Goal: Task Accomplishment & Management: Use online tool/utility

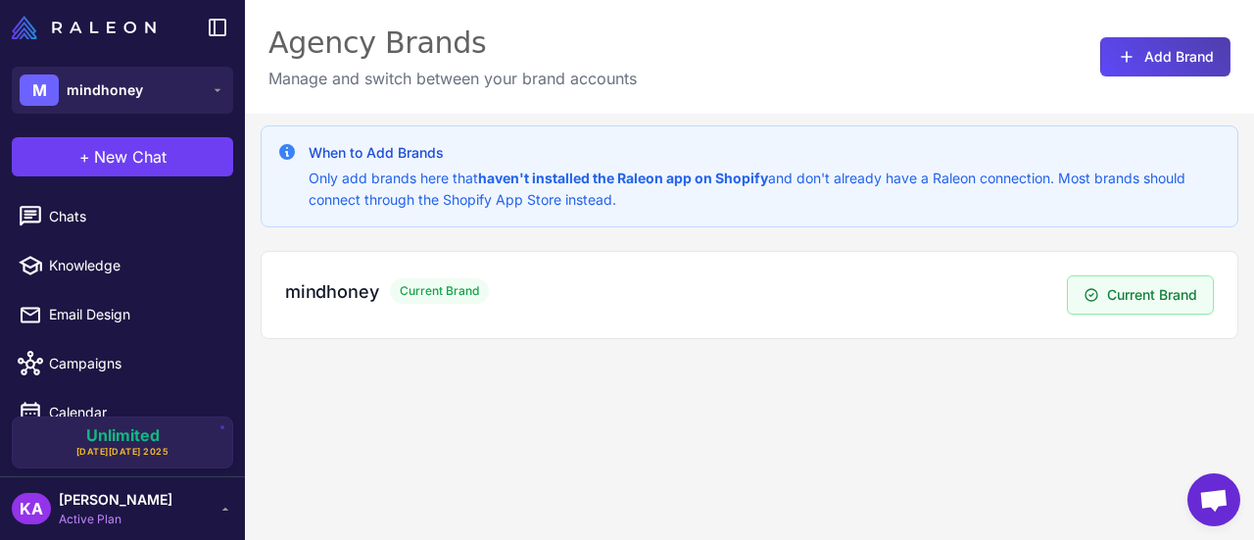
click at [734, 409] on div "When to Add Brands Only add brands here that haven't installed the Raleon app o…" at bounding box center [749, 384] width 1009 height 540
click at [1137, 48] on button "Add Brand" at bounding box center [1165, 56] width 130 height 39
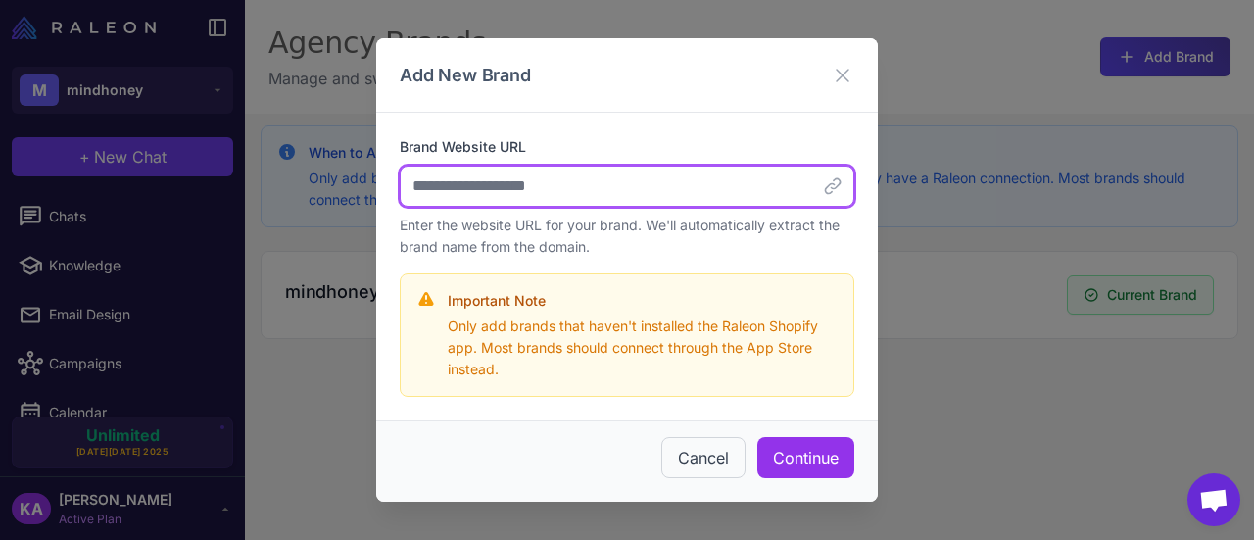
drag, startPoint x: 556, startPoint y: 187, endPoint x: 565, endPoint y: 207, distance: 21.5
click at [556, 187] on input "Brand Website URL" at bounding box center [627, 186] width 455 height 41
click at [594, 175] on input "Brand Website URL" at bounding box center [627, 186] width 455 height 41
paste input "**********"
type input "**********"
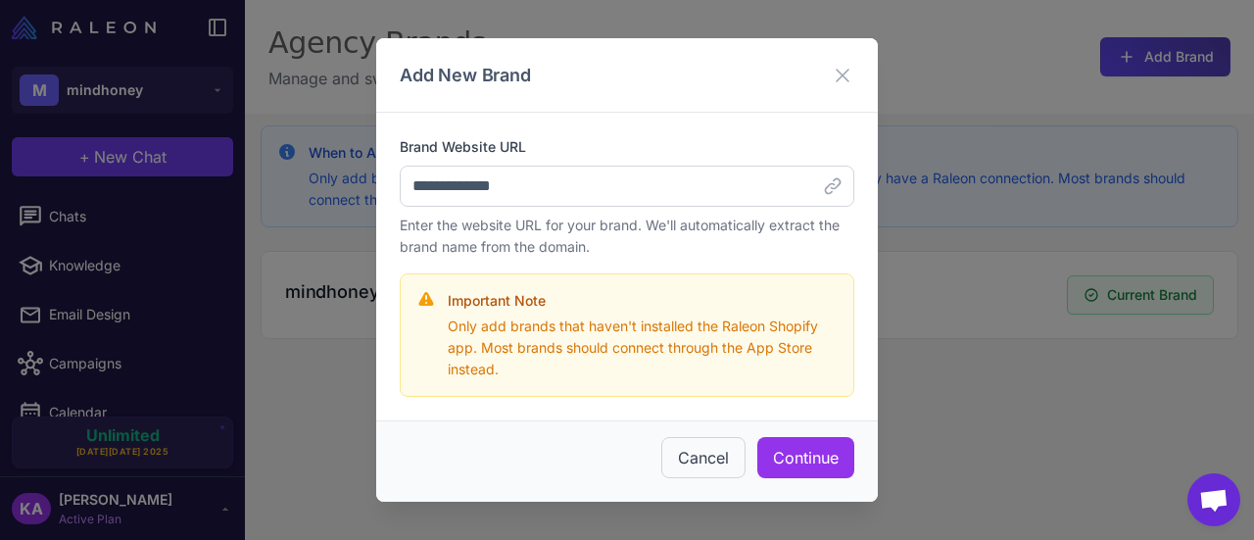
click at [647, 242] on p "Enter the website URL for your brand. We'll automatically extract the brand nam…" at bounding box center [627, 236] width 455 height 43
click at [815, 456] on button "Continue" at bounding box center [805, 457] width 97 height 41
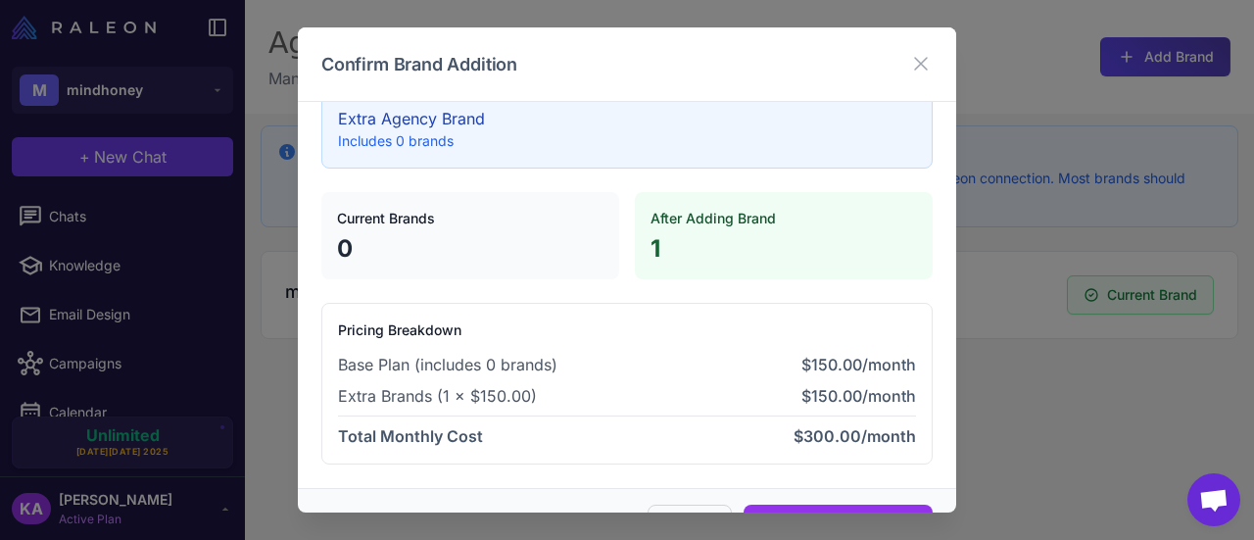
scroll to position [118, 0]
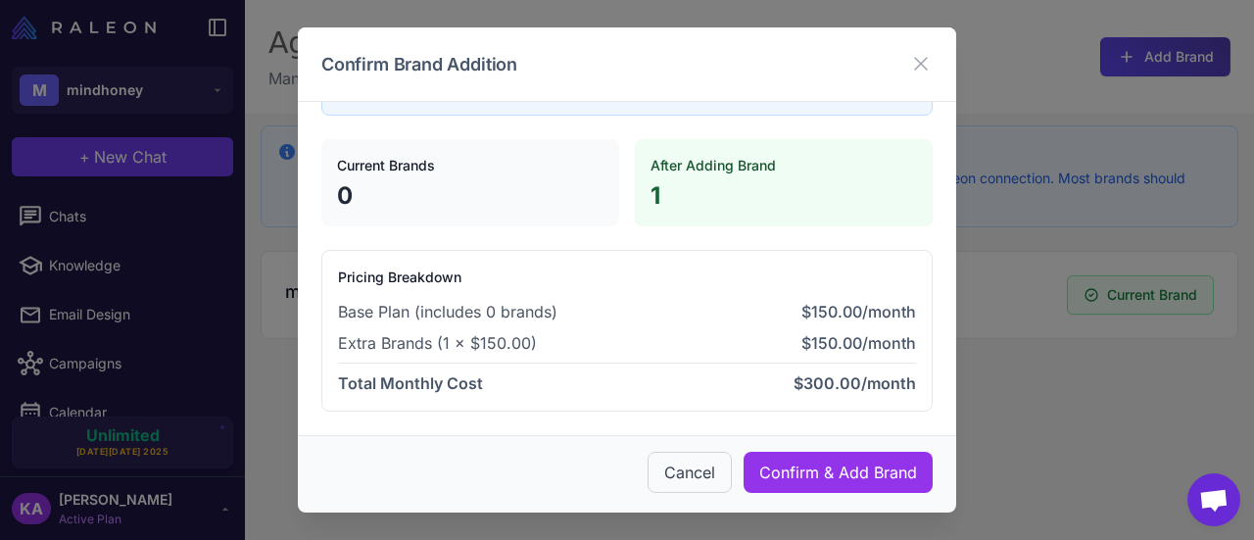
click at [641, 283] on h4 "Pricing Breakdown" at bounding box center [627, 277] width 578 height 22
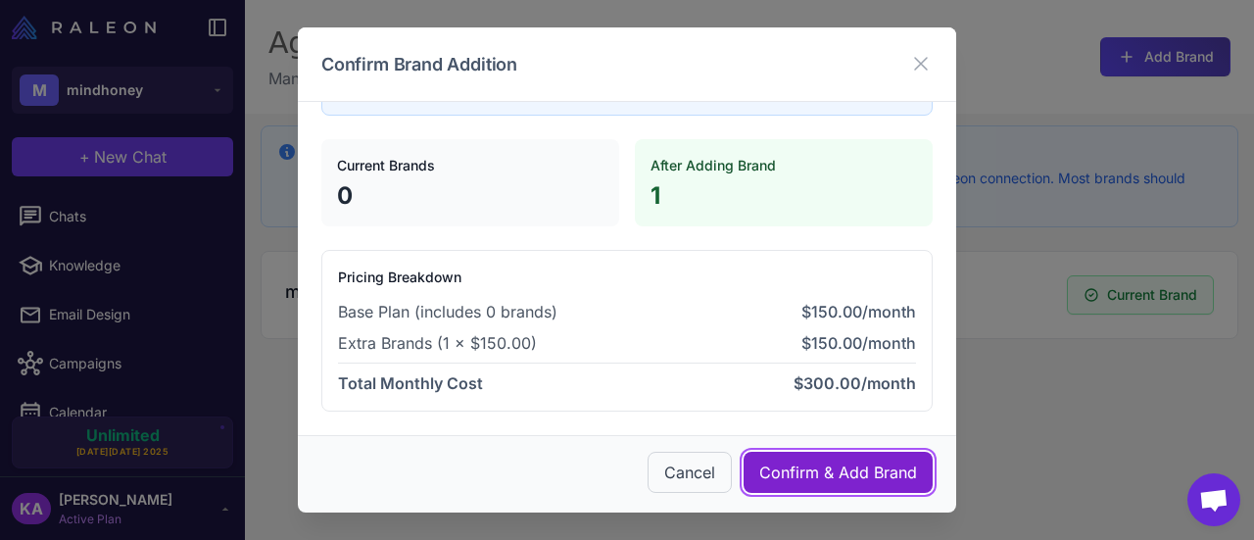
click at [807, 459] on button "Confirm & Add Brand" at bounding box center [838, 472] width 189 height 41
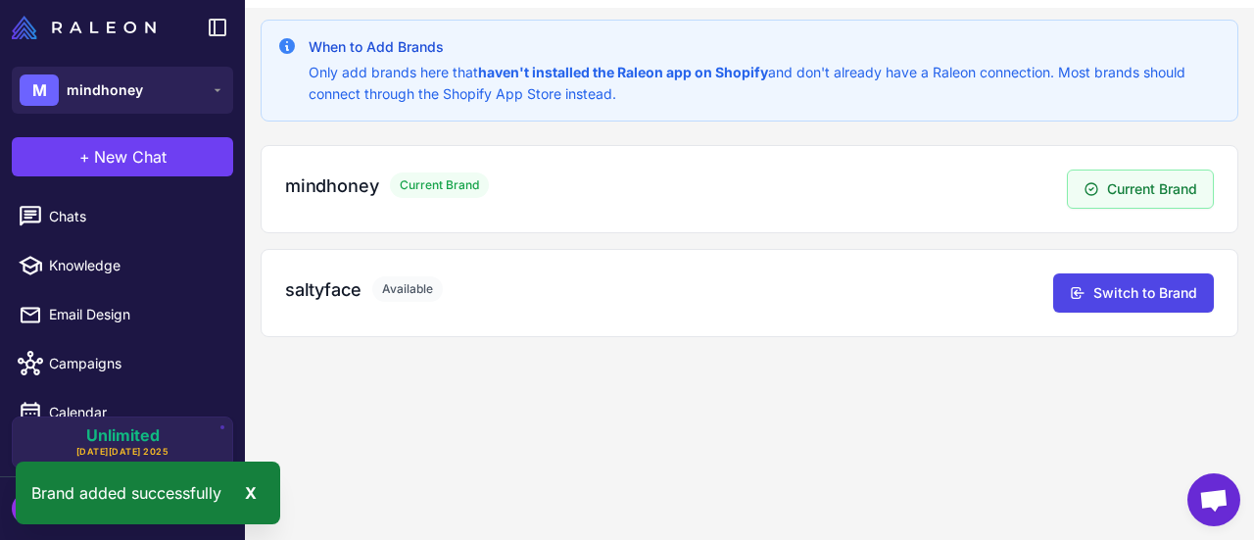
scroll to position [114, 0]
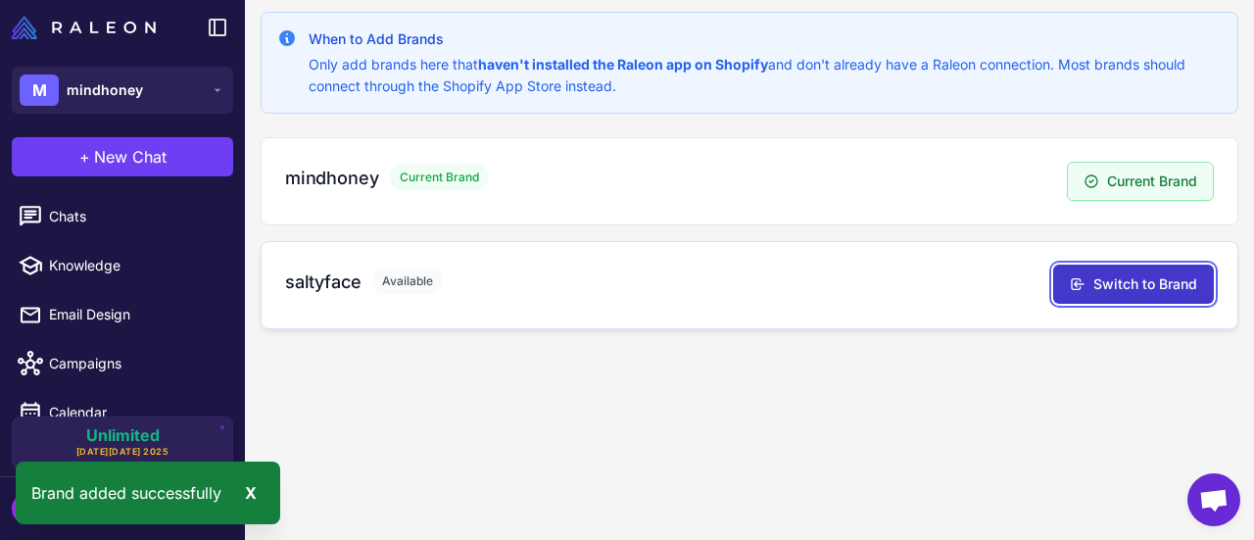
click at [1076, 273] on button "Switch to Brand" at bounding box center [1133, 283] width 161 height 39
